Goal: Task Accomplishment & Management: Use online tool/utility

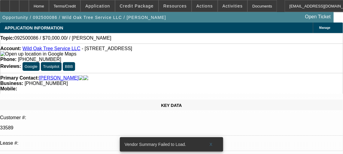
select select "0"
select select "2"
select select "0.1"
select select "4"
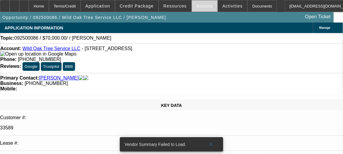
click at [196, 6] on span "Actions" at bounding box center [204, 6] width 17 height 5
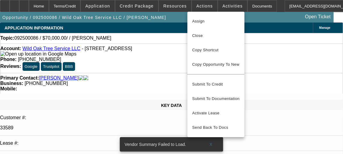
click at [223, 8] on div at bounding box center [171, 77] width 343 height 154
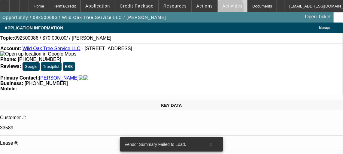
click at [218, 11] on span at bounding box center [232, 6] width 29 height 14
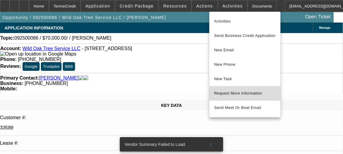
click at [240, 98] on button "Request More Information" at bounding box center [244, 93] width 71 height 14
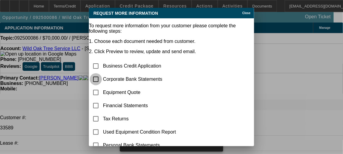
click at [102, 73] on input "checkbox" at bounding box center [96, 79] width 12 height 12
checkbox input "true"
click at [102, 86] on input "checkbox" at bounding box center [96, 92] width 12 height 12
checkbox input "true"
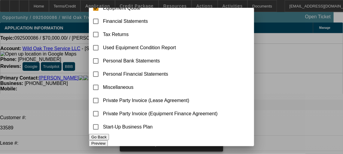
click at [108, 140] on button "Preview" at bounding box center [98, 143] width 19 height 6
